Goal: Transaction & Acquisition: Obtain resource

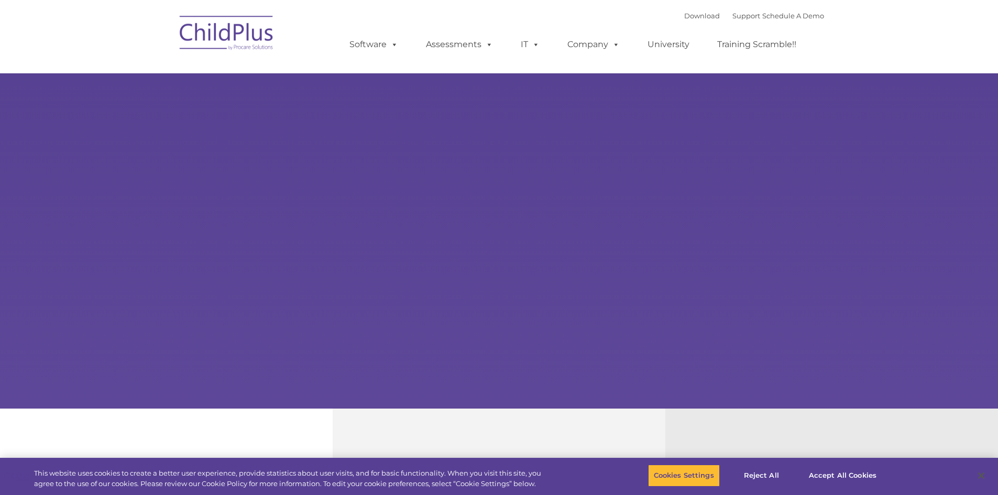
select select "MEDIUM"
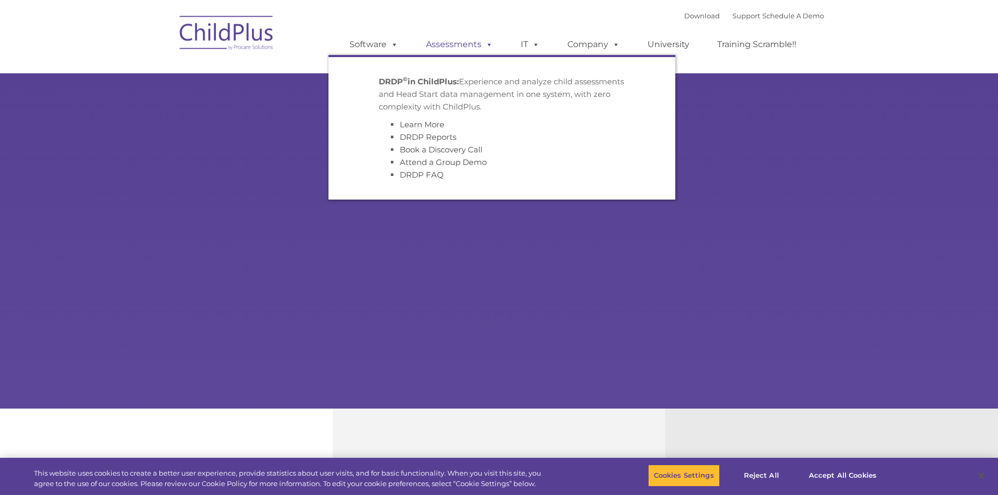
type input ""
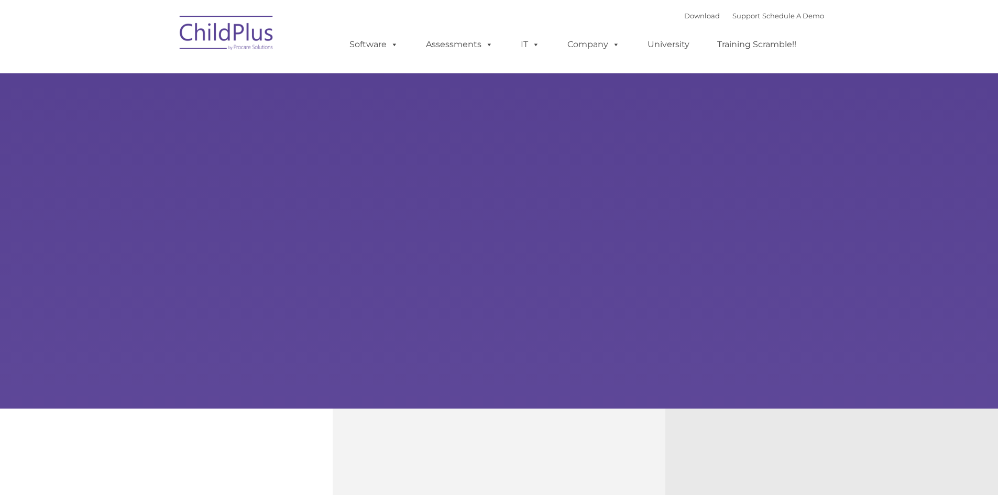
type input ""
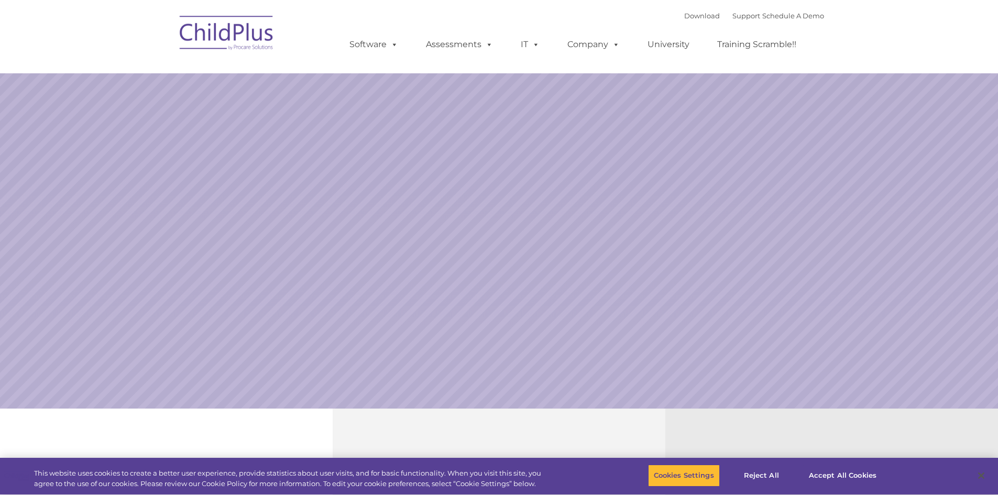
select select "MEDIUM"
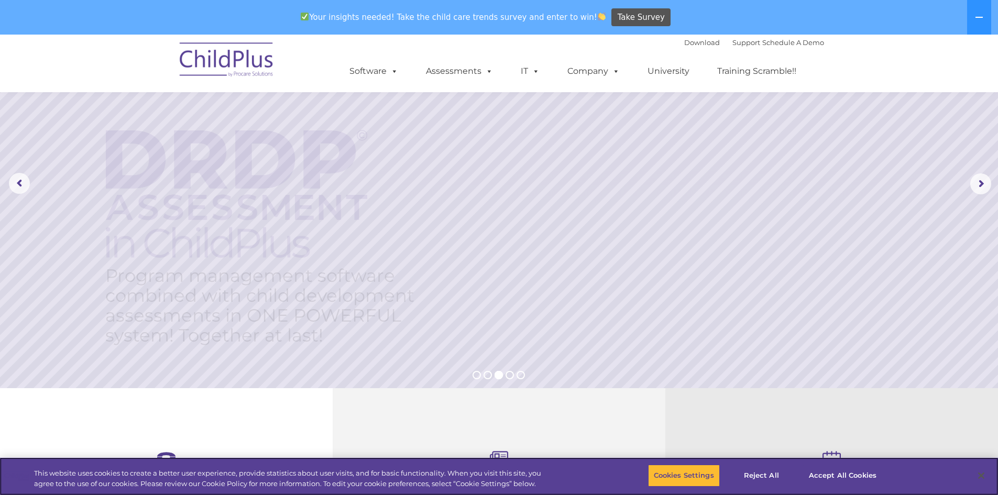
scroll to position [57, 0]
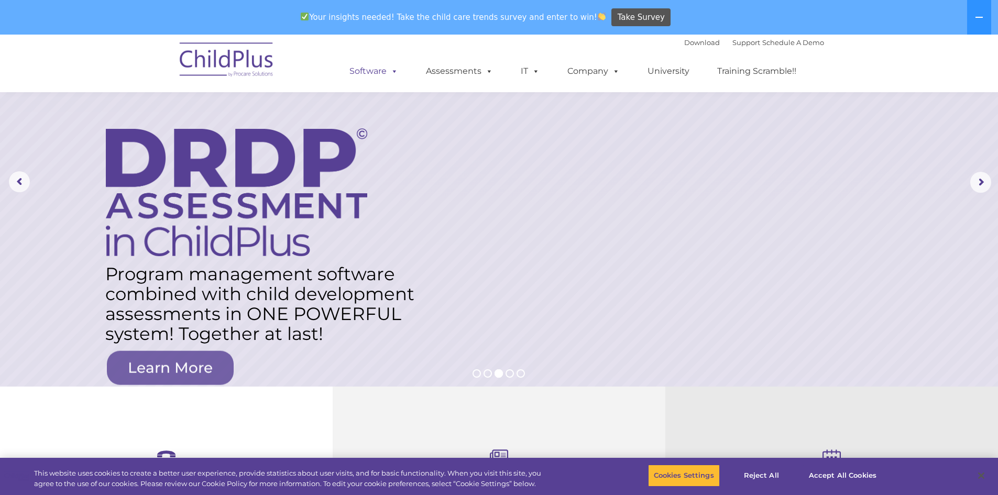
click at [364, 70] on link "Software" at bounding box center [374, 71] width 70 height 21
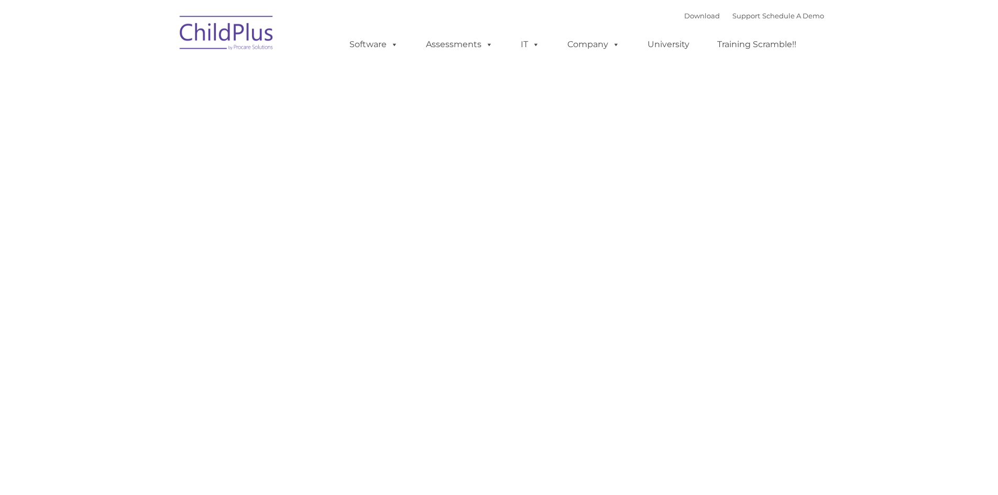
type input ""
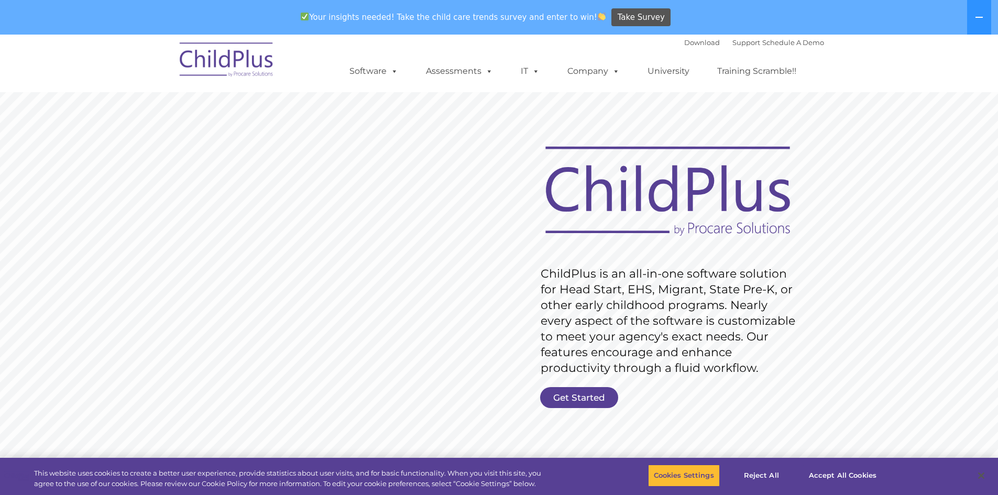
click at [568, 415] on rs-slide "Request Pricing ChildPlus is an all-in-one software solution for Head Start, EH…" at bounding box center [499, 307] width 998 height 472
click at [570, 407] on link "Get Started" at bounding box center [579, 397] width 78 height 21
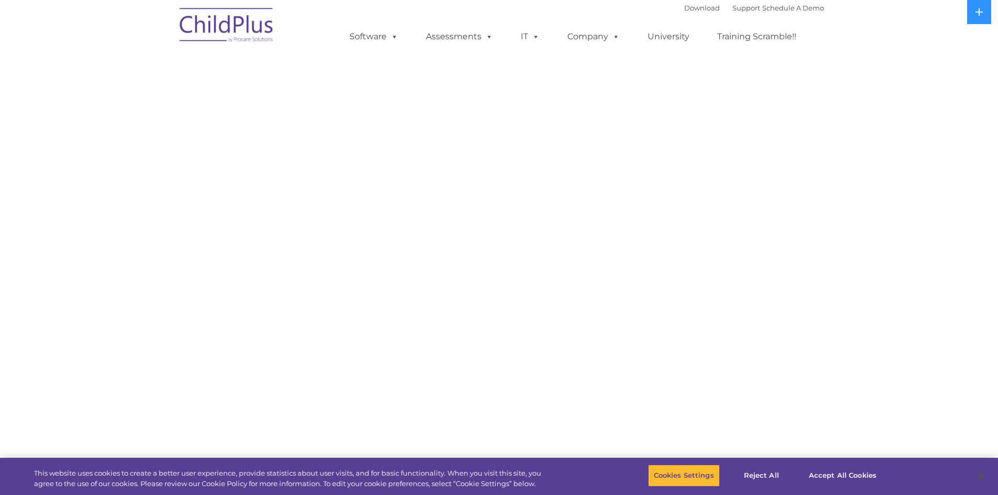
select select "MEDIUM"
